Goal: Information Seeking & Learning: Learn about a topic

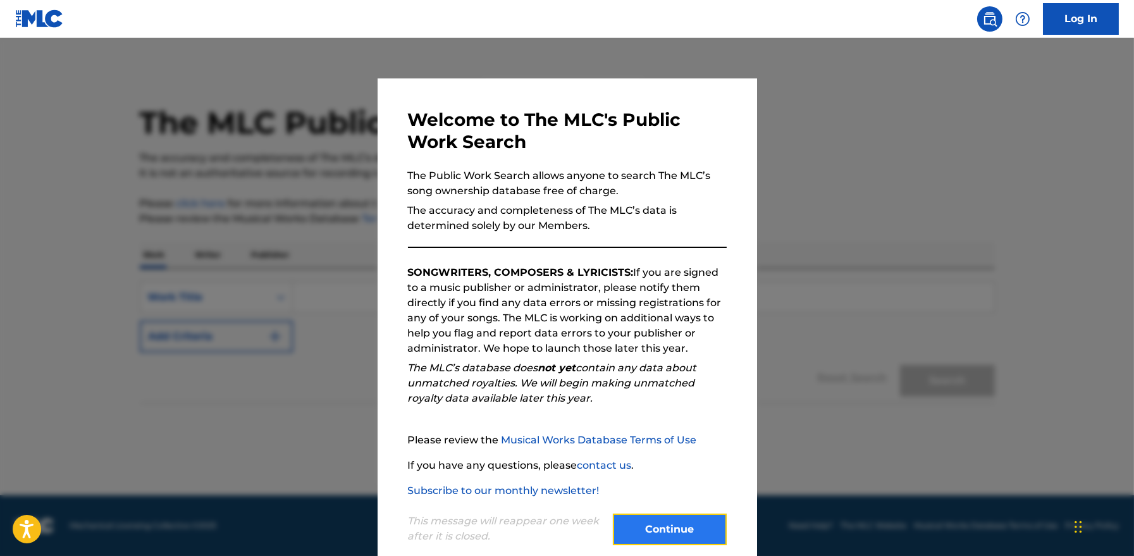
click at [669, 543] on button "Continue" at bounding box center [670, 530] width 114 height 32
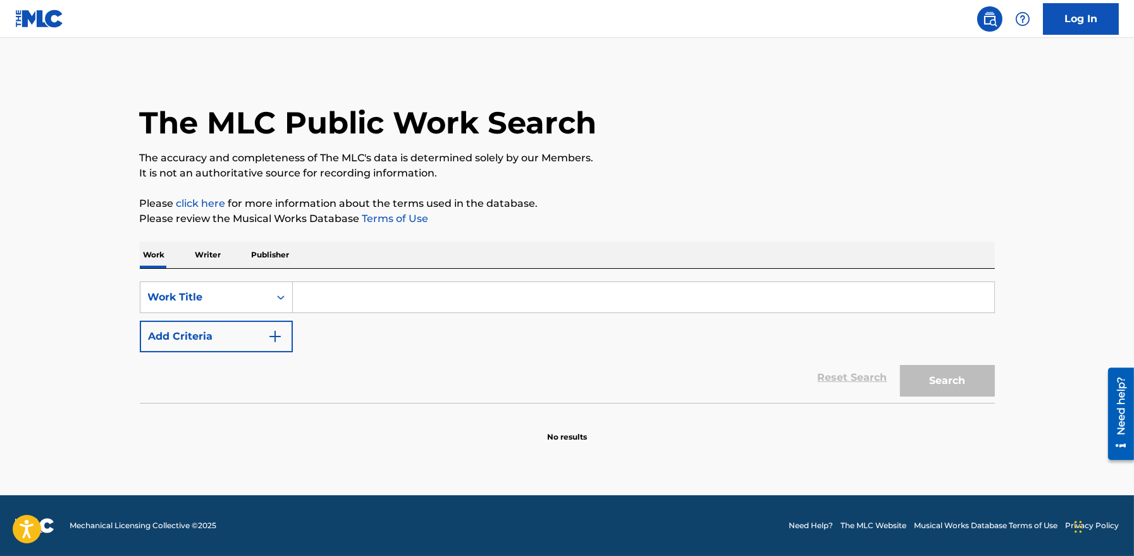
click at [583, 299] on input "Search Form" at bounding box center [644, 297] width 702 height 30
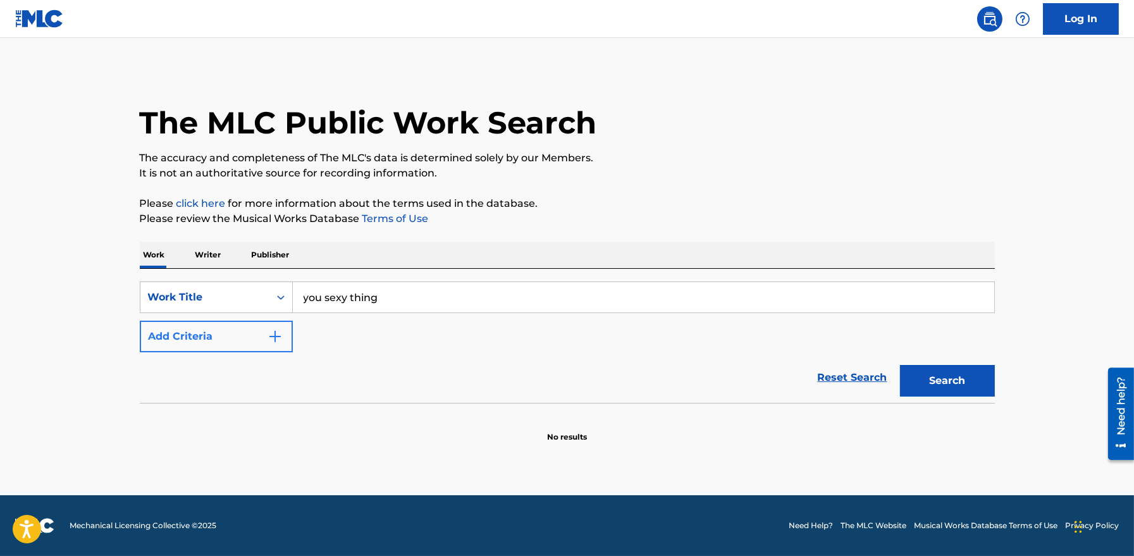
type input "you sexy thing"
click at [265, 328] on button "Add Criteria" at bounding box center [216, 337] width 153 height 32
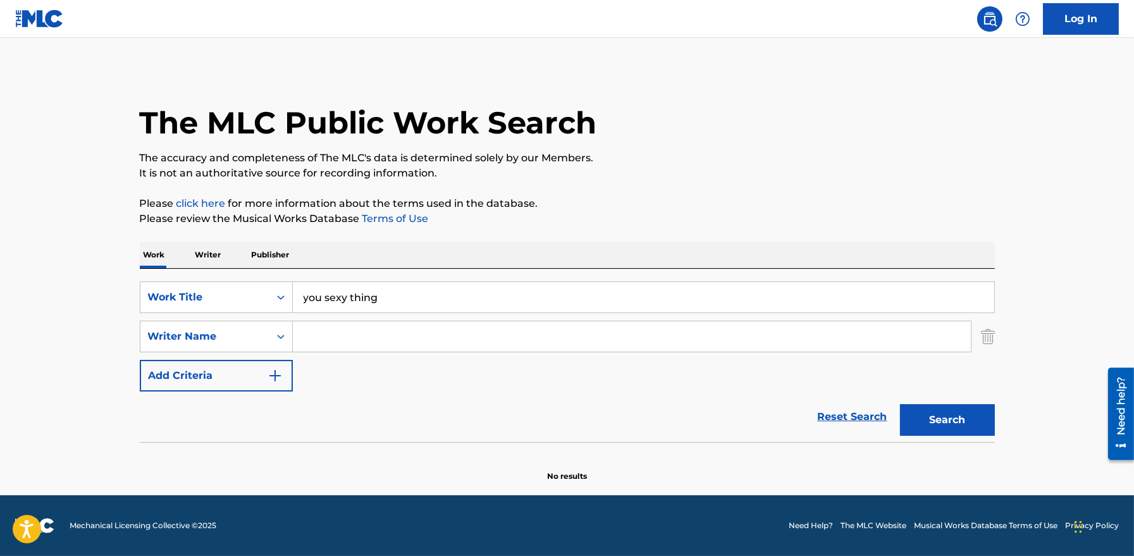
click at [342, 336] on input "Search Form" at bounding box center [632, 336] width 678 height 30
type input "brown"
click at [900, 404] on button "Search" at bounding box center [947, 420] width 95 height 32
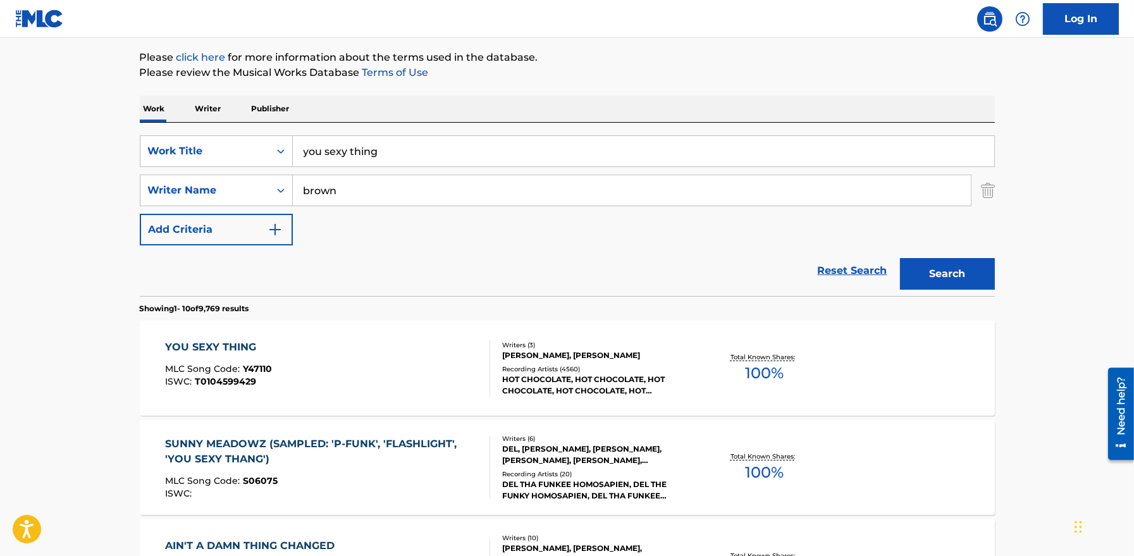
scroll to position [146, 0]
click at [230, 350] on div "YOU SEXY THING" at bounding box center [218, 347] width 107 height 15
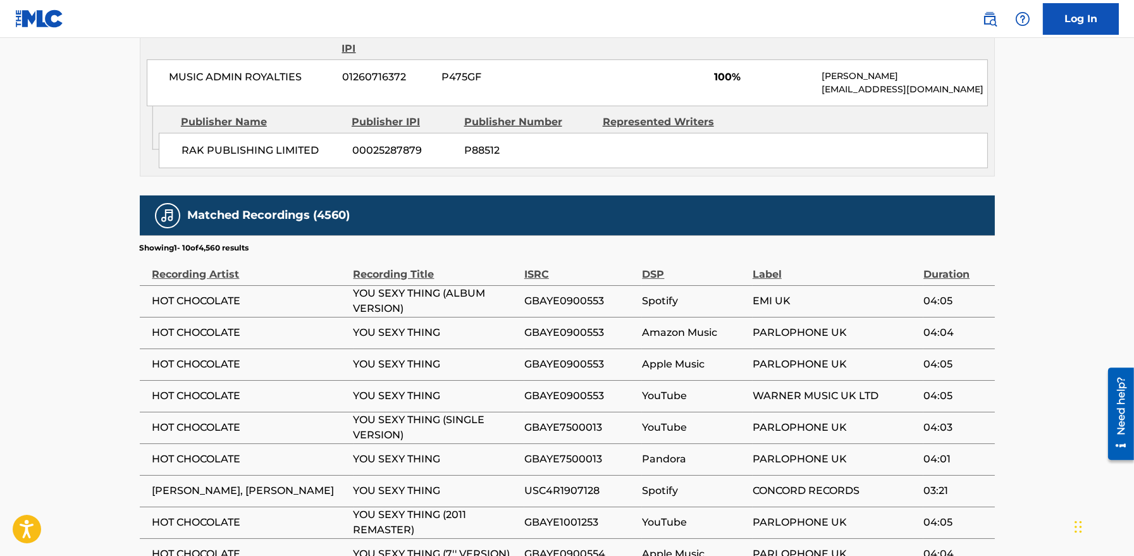
scroll to position [716, 0]
